Goal: Navigation & Orientation: Find specific page/section

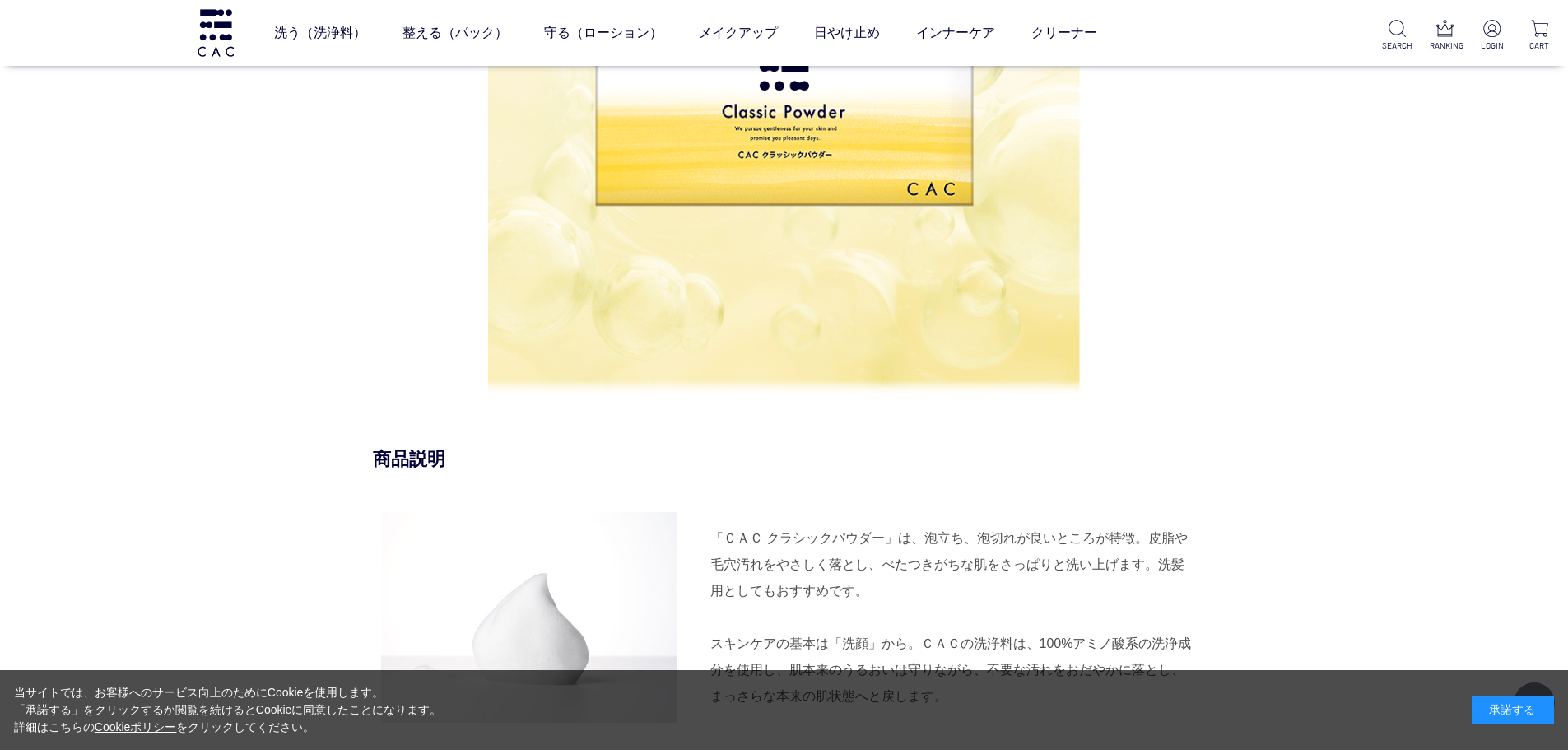
scroll to position [1235, 0]
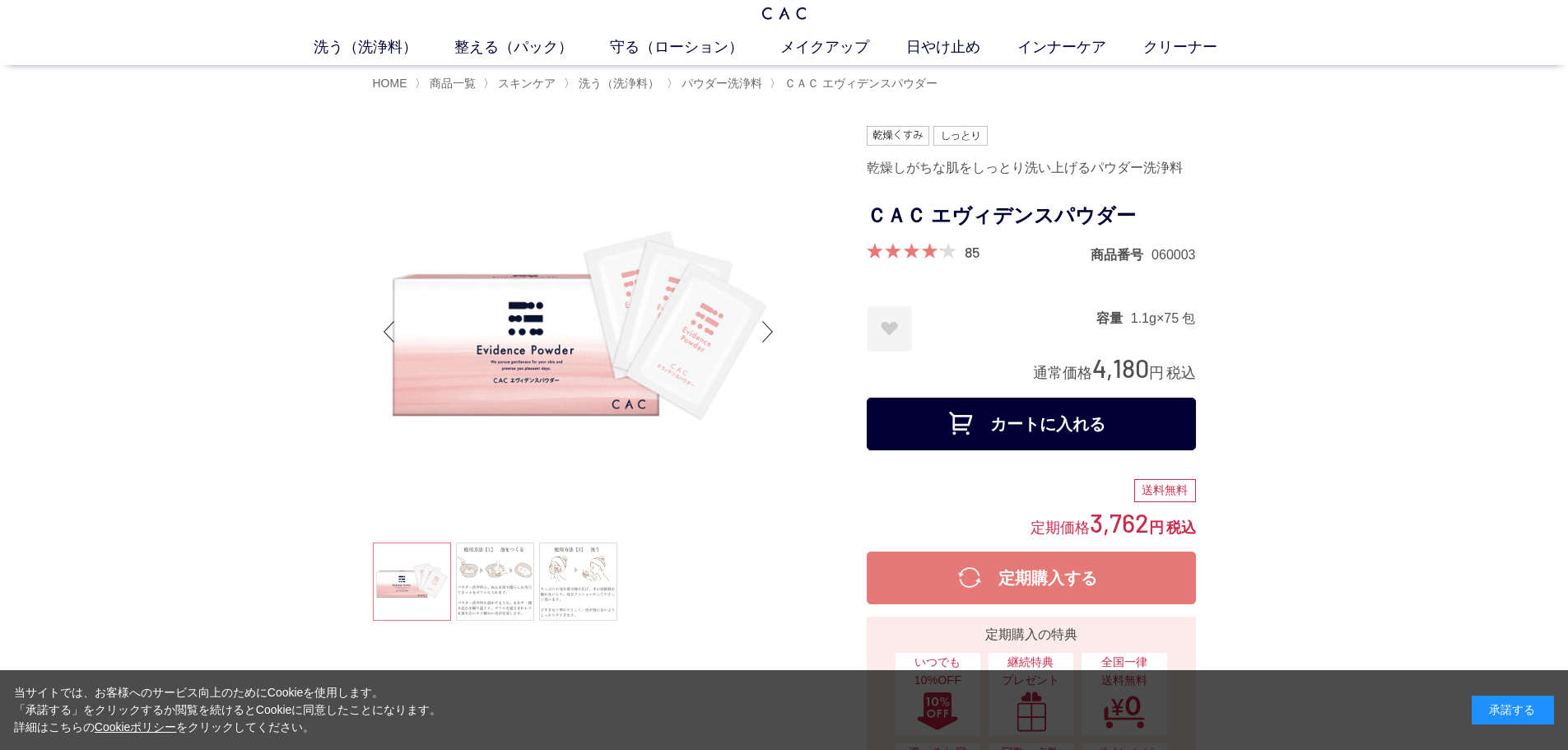
scroll to position [83, 0]
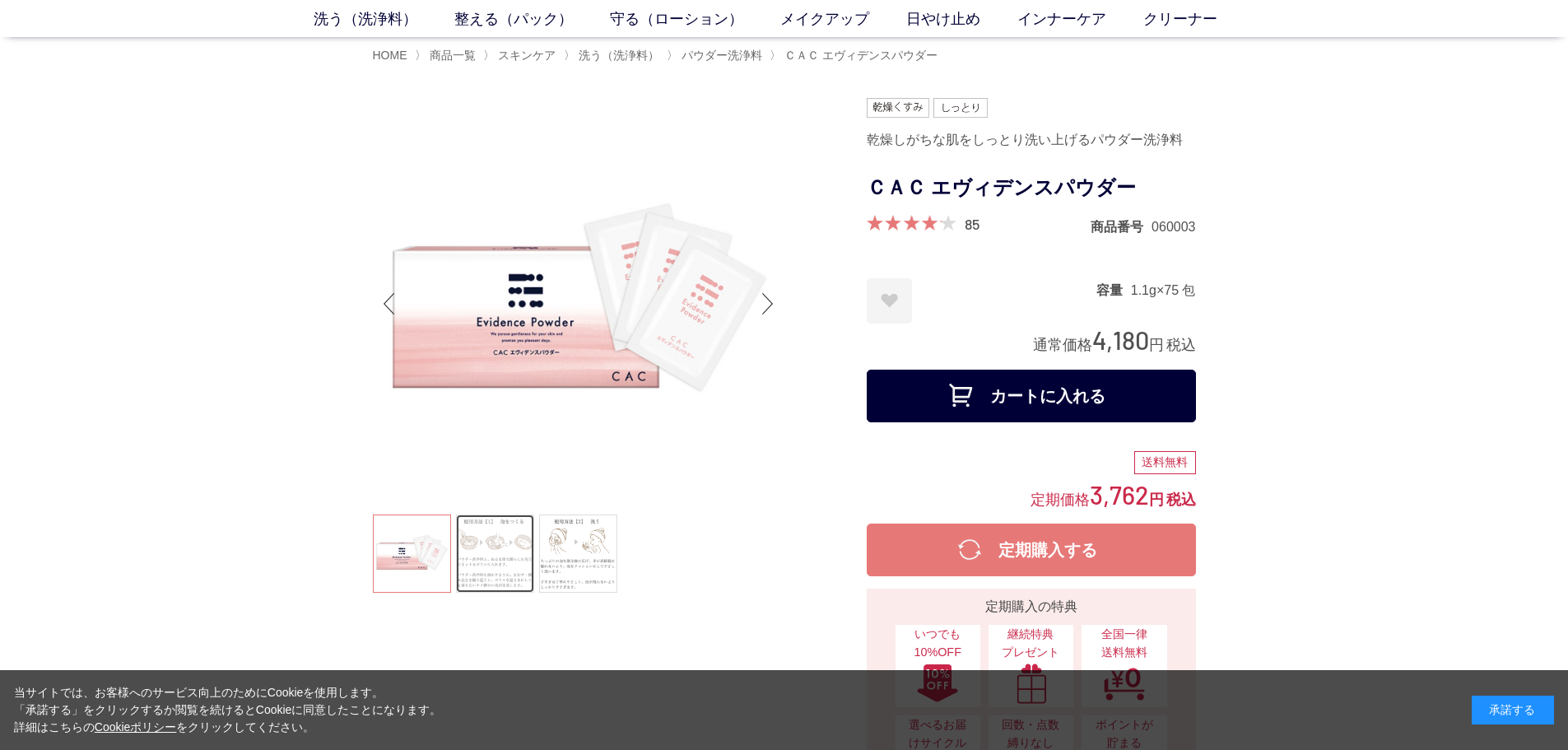
click at [476, 555] on link at bounding box center [494, 554] width 78 height 78
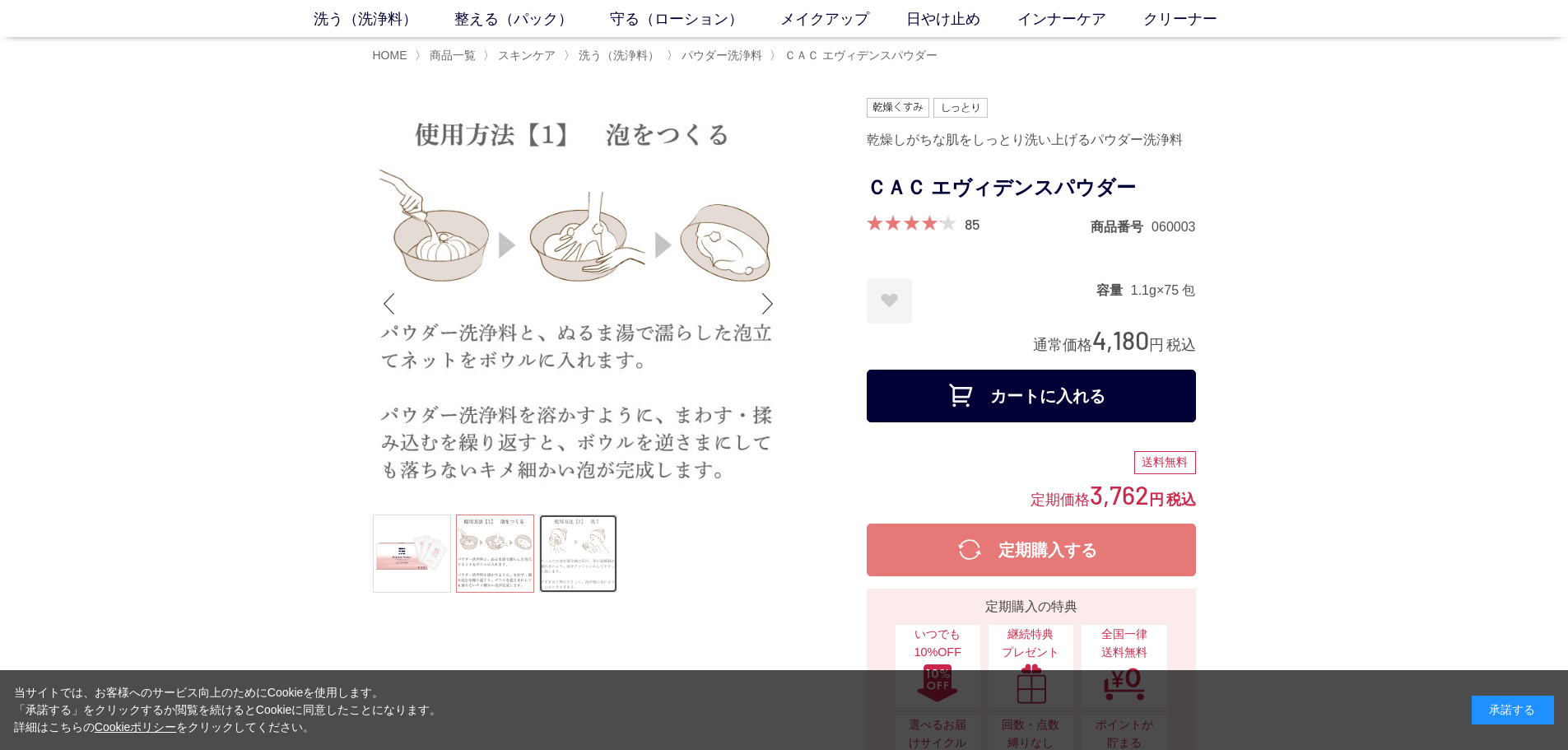
click at [573, 566] on link at bounding box center [578, 554] width 78 height 78
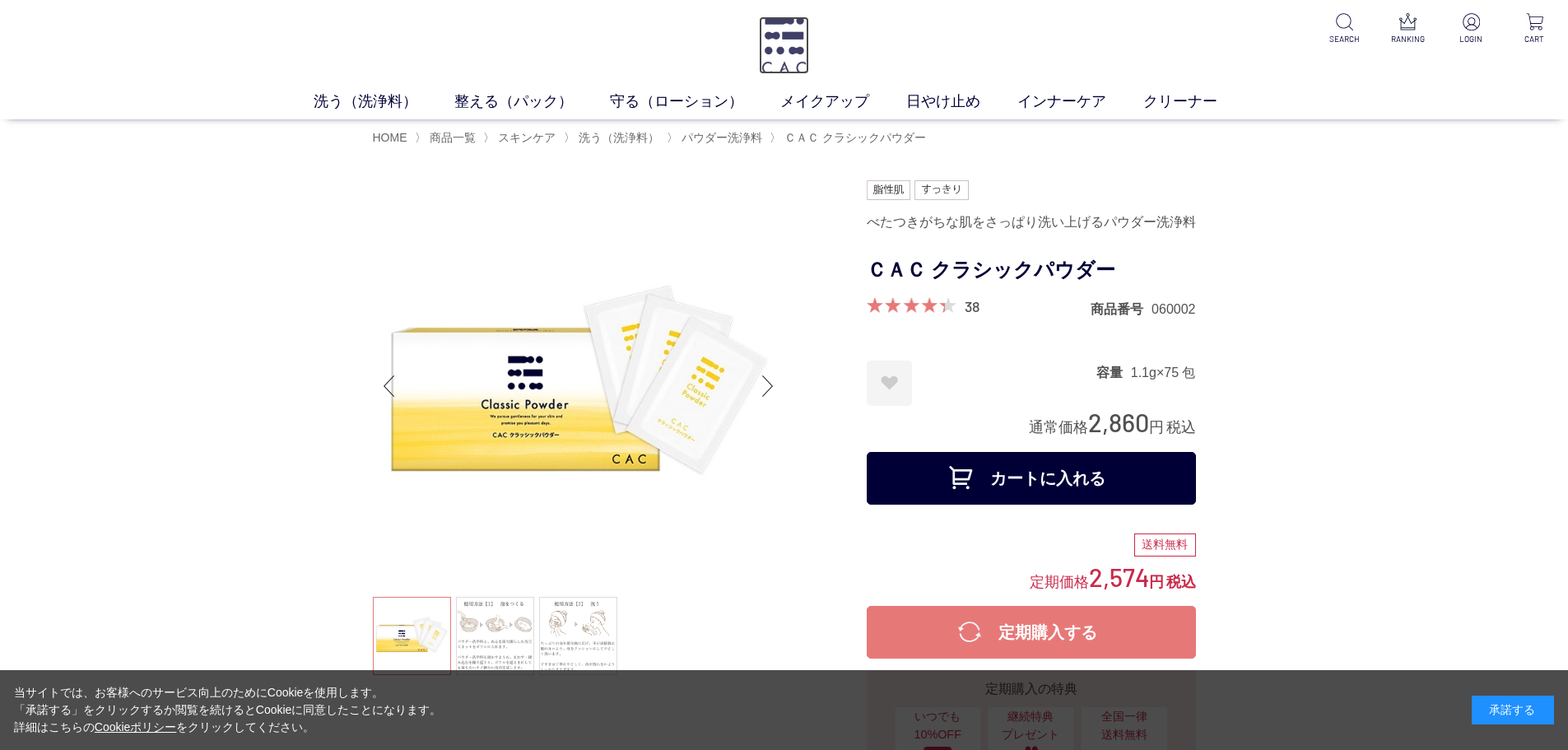
click at [788, 43] on img at bounding box center [784, 45] width 50 height 57
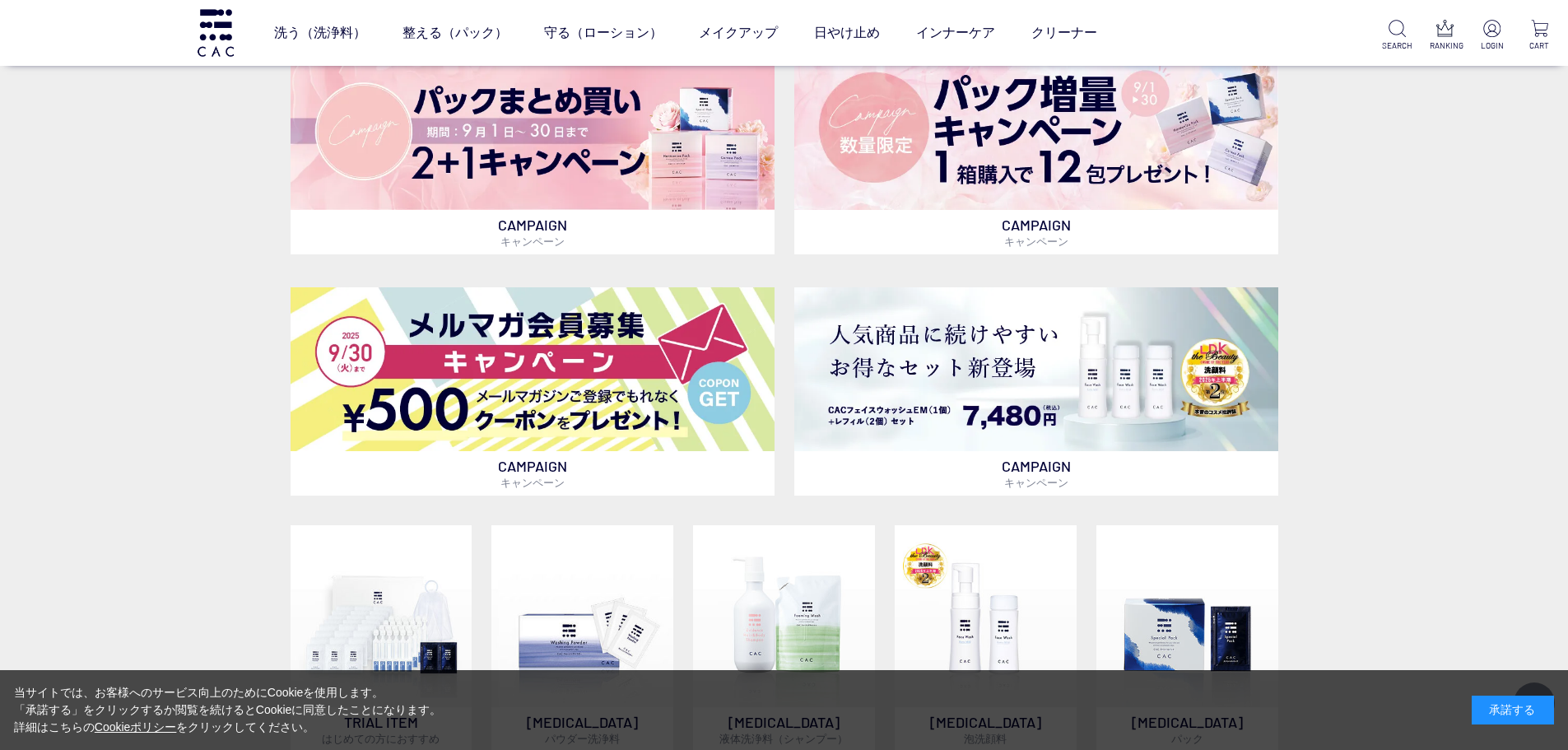
scroll to position [1070, 0]
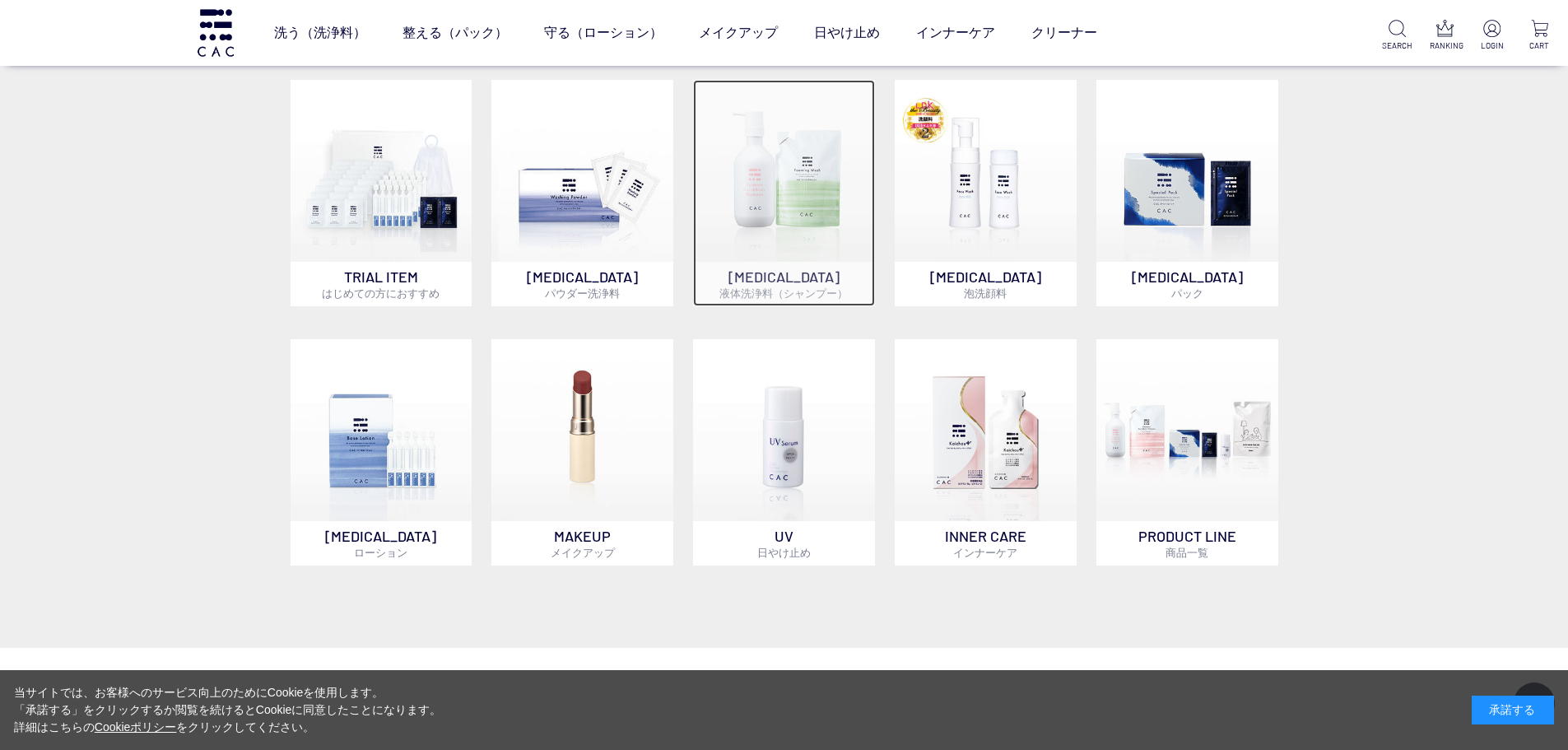
click at [782, 230] on img at bounding box center [784, 171] width 182 height 182
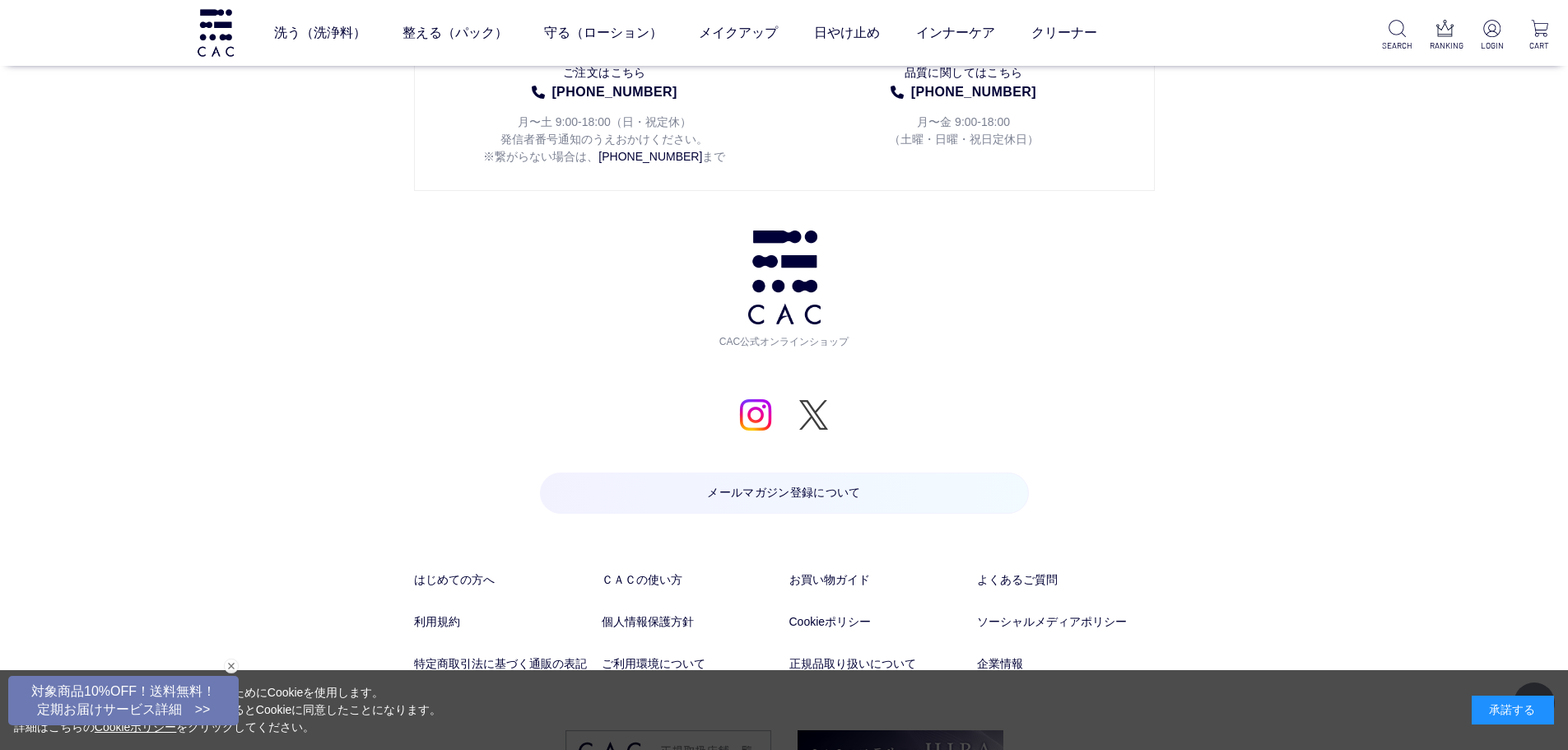
scroll to position [2102, 0]
